Goal: Task Accomplishment & Management: Use online tool/utility

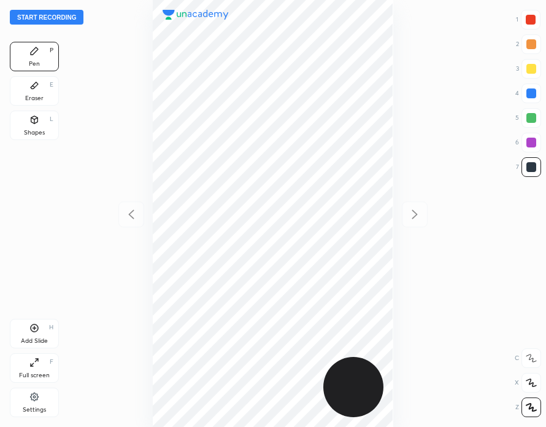
scroll to position [427, 350]
click at [58, 17] on button "Start recording" at bounding box center [47, 17] width 74 height 15
click at [45, 98] on div "Eraser E" at bounding box center [34, 90] width 49 height 29
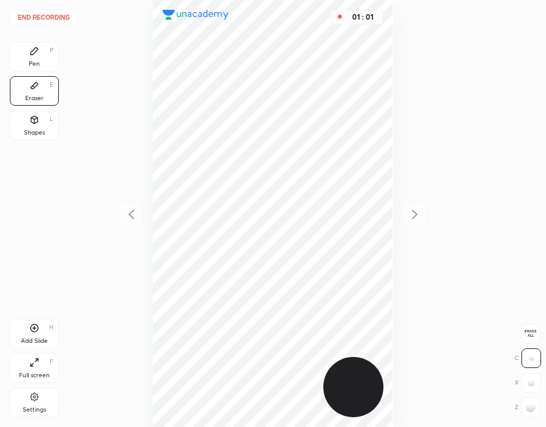
click at [47, 57] on div "Pen P" at bounding box center [34, 56] width 49 height 29
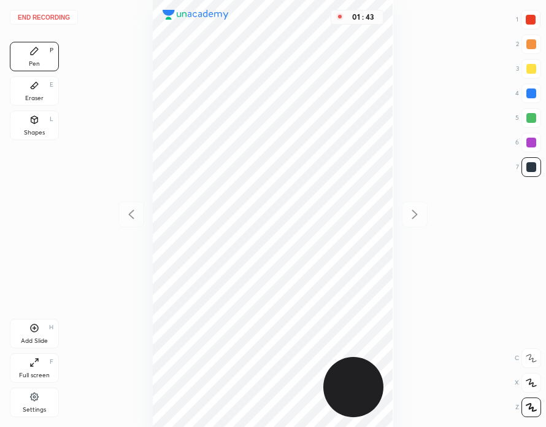
click at [44, 330] on div "Add Slide H" at bounding box center [34, 333] width 49 height 29
click at [133, 214] on icon at bounding box center [131, 214] width 15 height 15
click at [416, 207] on icon at bounding box center [415, 214] width 15 height 15
click at [39, 335] on div "Add Slide H" at bounding box center [34, 333] width 49 height 29
click at [528, 21] on div at bounding box center [531, 20] width 10 height 10
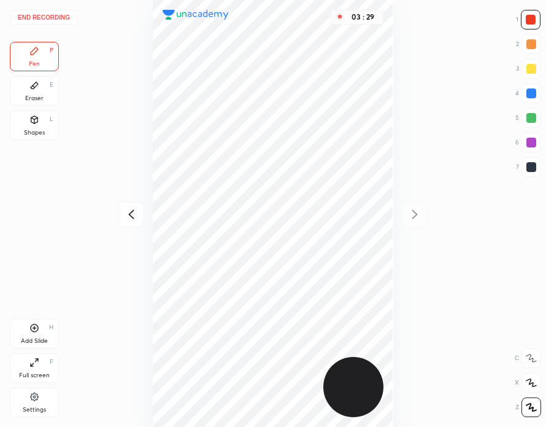
click at [62, 18] on button "End recording" at bounding box center [44, 17] width 68 height 15
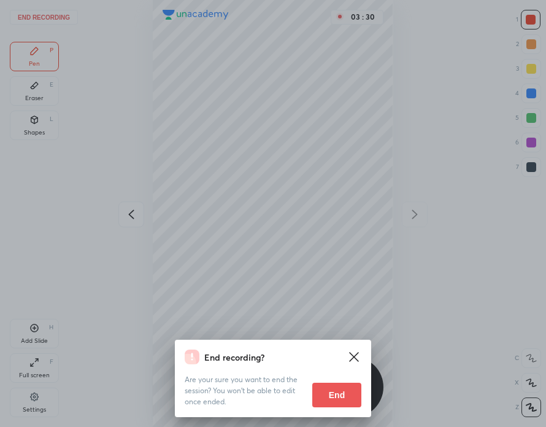
click at [346, 397] on button "End" at bounding box center [337, 394] width 49 height 25
